Goal: Task Accomplishment & Management: Use online tool/utility

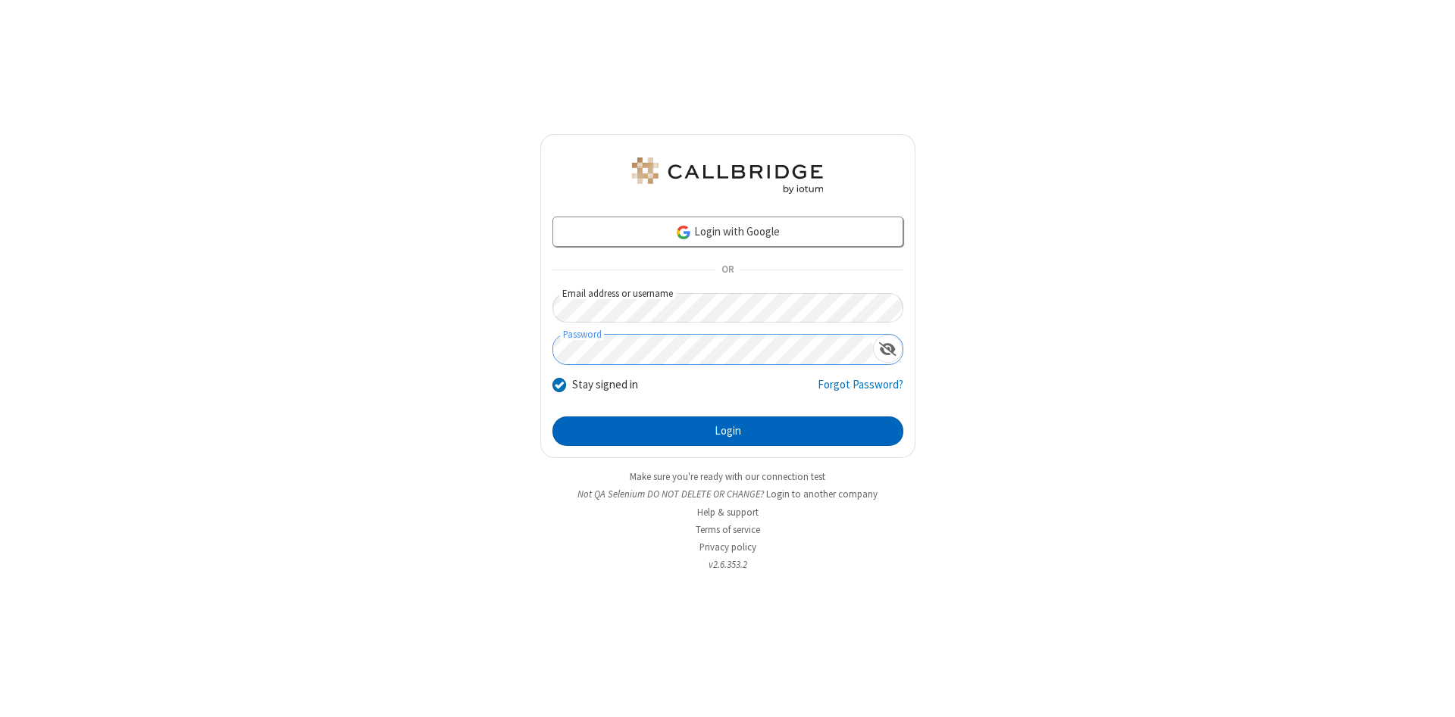
click at [727, 432] on button "Login" at bounding box center [727, 432] width 351 height 30
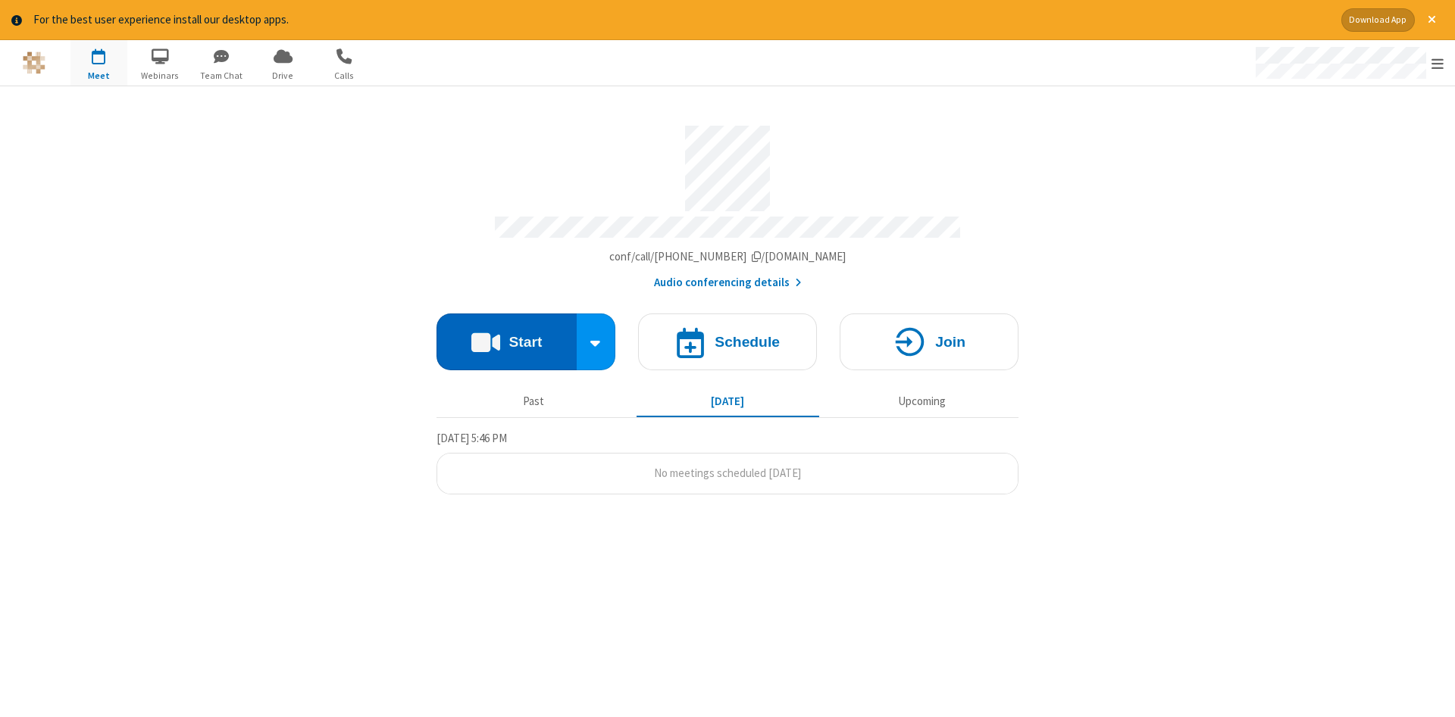
click at [506, 336] on button "Start" at bounding box center [506, 342] width 140 height 57
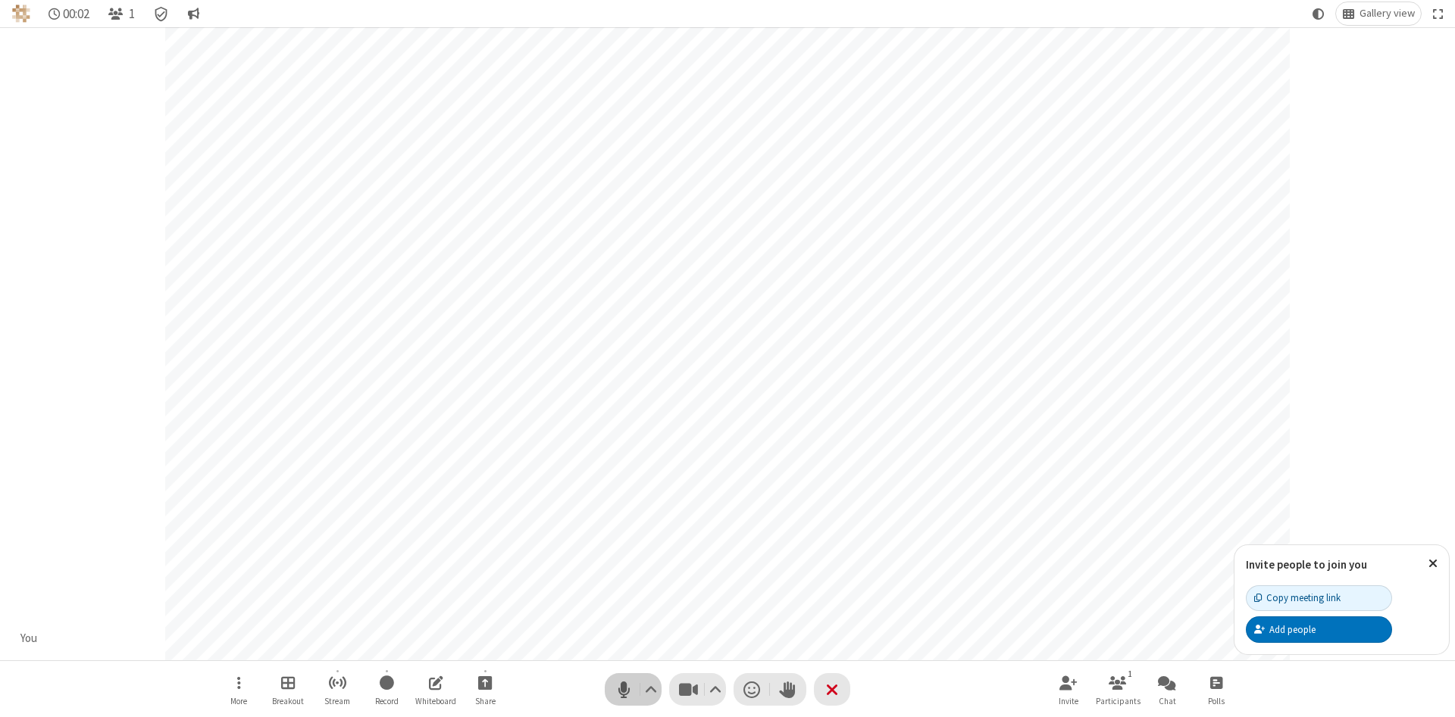
click at [623, 689] on span "Mute (Alt+A)" at bounding box center [623, 690] width 23 height 22
click at [623, 689] on span "Unmute (Alt+A)" at bounding box center [623, 690] width 23 height 22
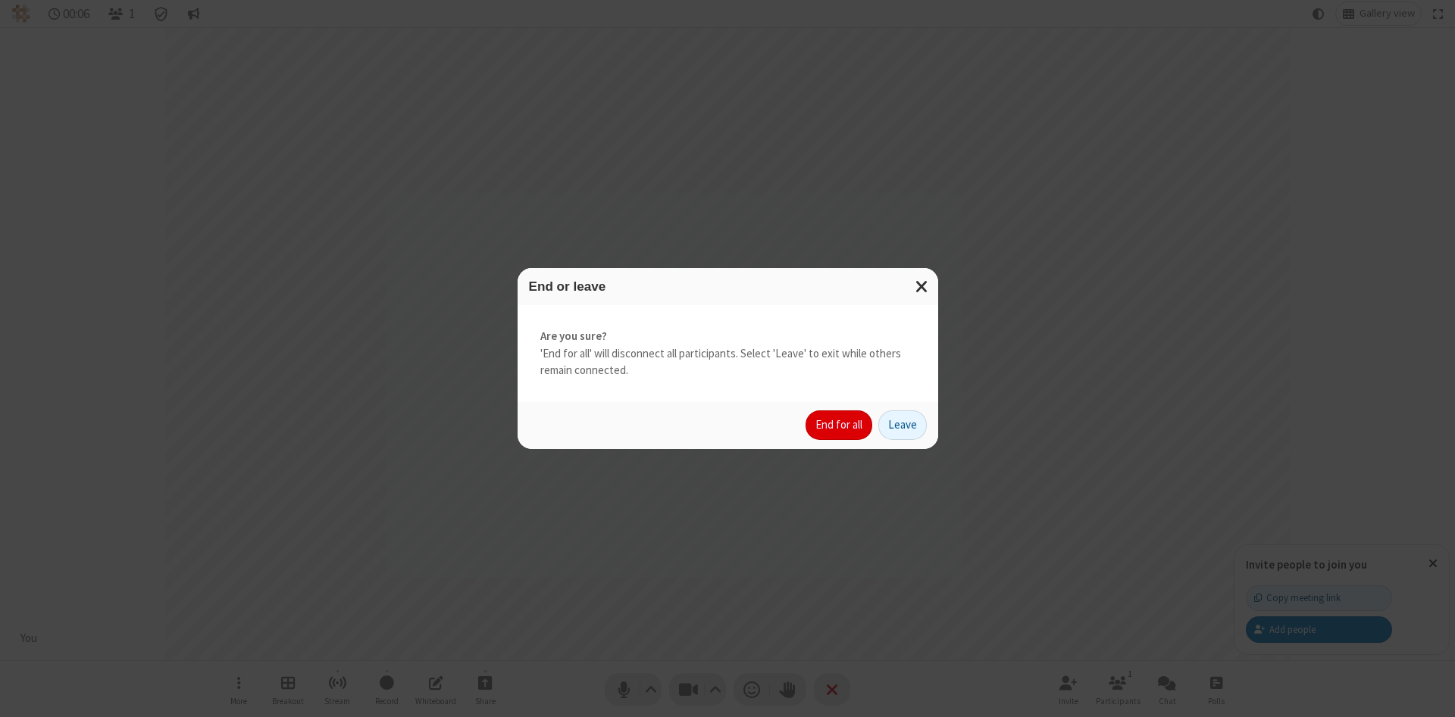
click at [839, 425] on button "End for all" at bounding box center [838, 426] width 67 height 30
